Goal: Information Seeking & Learning: Learn about a topic

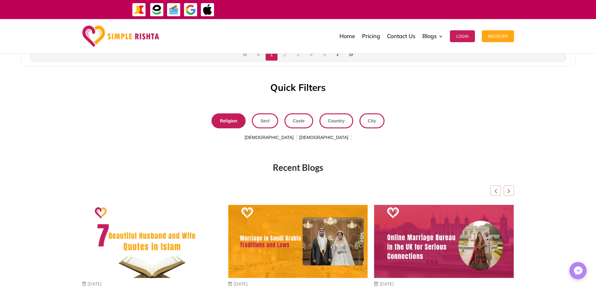
scroll to position [165, 0]
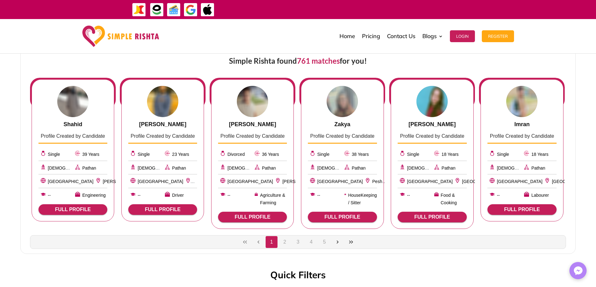
click at [284, 244] on button "2" at bounding box center [285, 242] width 12 height 12
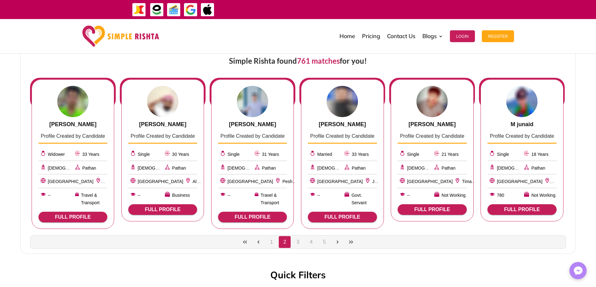
click at [298, 243] on button "3" at bounding box center [298, 242] width 12 height 12
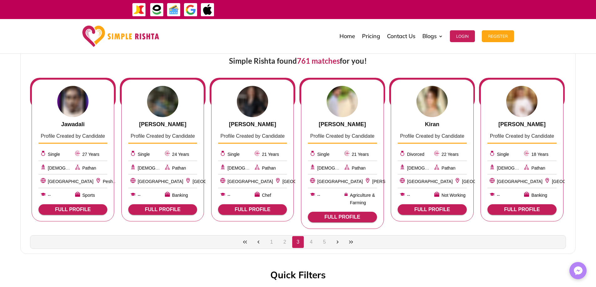
click at [76, 211] on span "FULL PROFILE" at bounding box center [72, 210] width 59 height 6
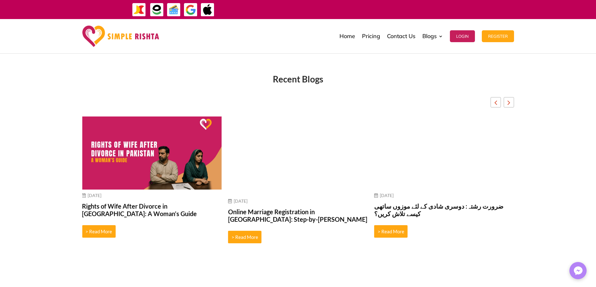
scroll to position [447, 0]
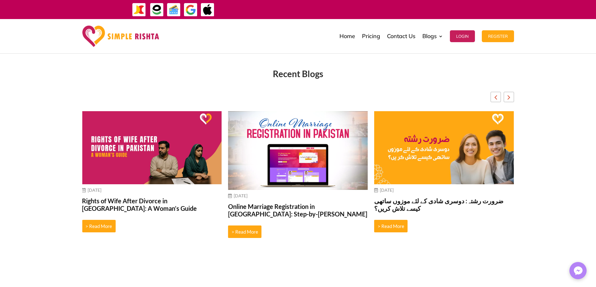
click at [449, 150] on img "8 / 10" at bounding box center [444, 147] width 140 height 73
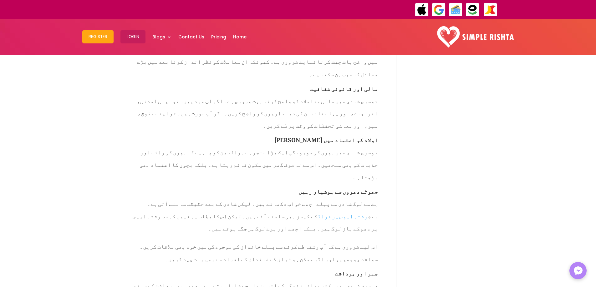
scroll to position [1376, 0]
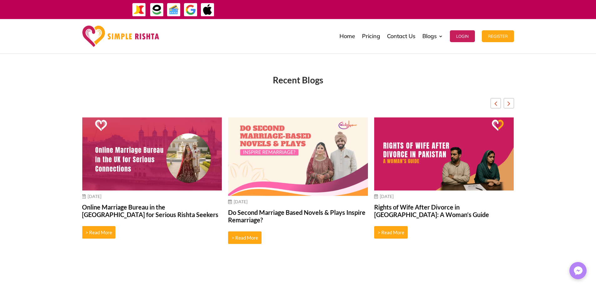
scroll to position [438, 0]
